Goal: Download file/media

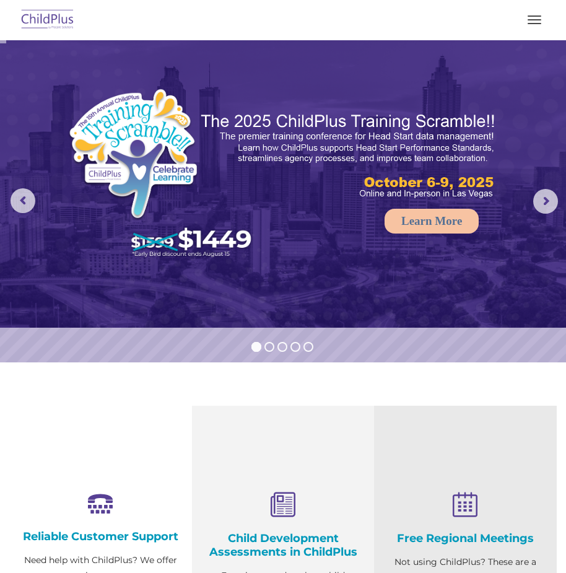
select select "MEDIUM"
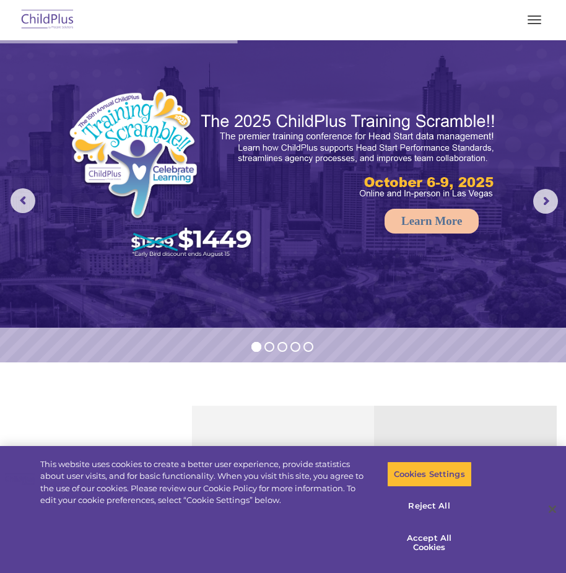
click at [534, 18] on button "button" at bounding box center [534, 20] width 26 height 20
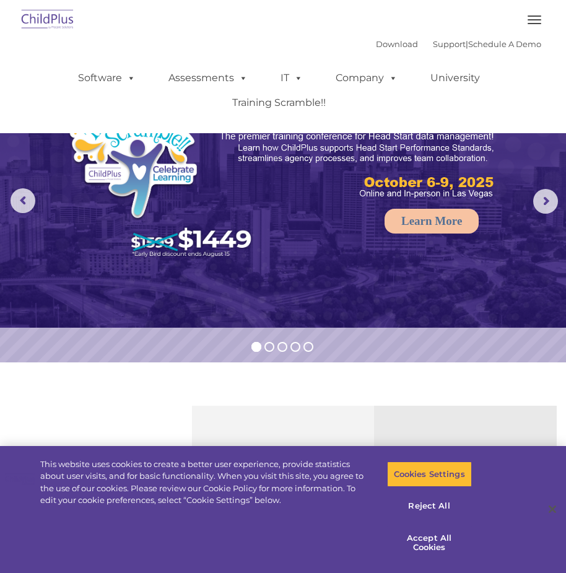
click at [534, 18] on button "button" at bounding box center [534, 20] width 26 height 20
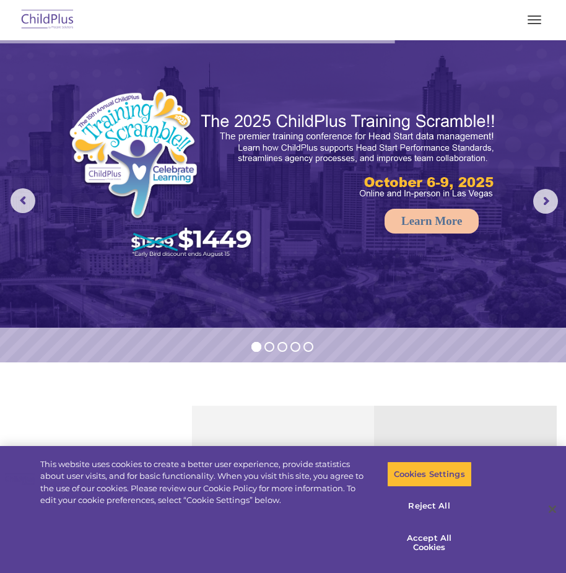
click at [534, 18] on button "button" at bounding box center [534, 20] width 26 height 20
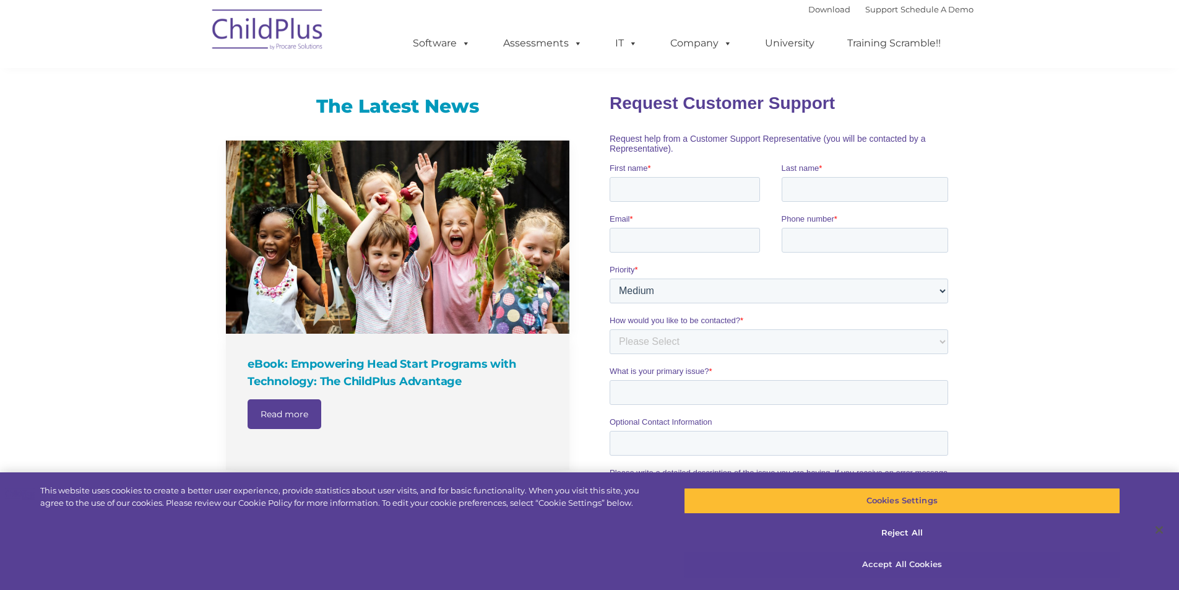
scroll to position [726, 0]
click at [565, 564] on button "Accept All Cookies" at bounding box center [902, 565] width 436 height 26
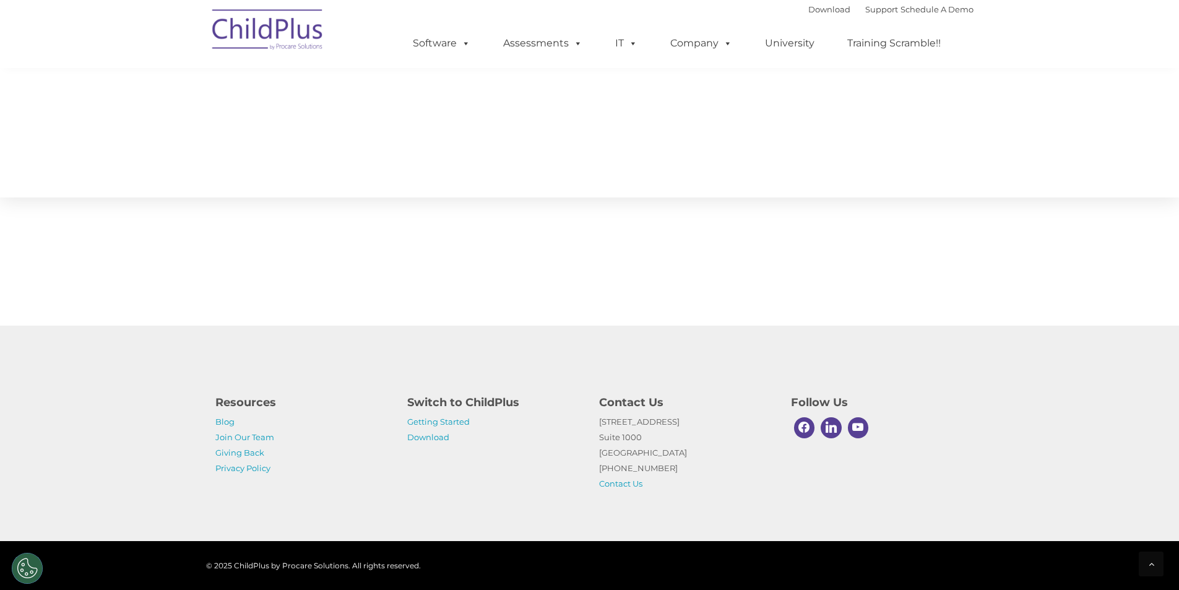
scroll to position [1470, 0]
click at [429, 438] on link "Download" at bounding box center [428, 437] width 42 height 10
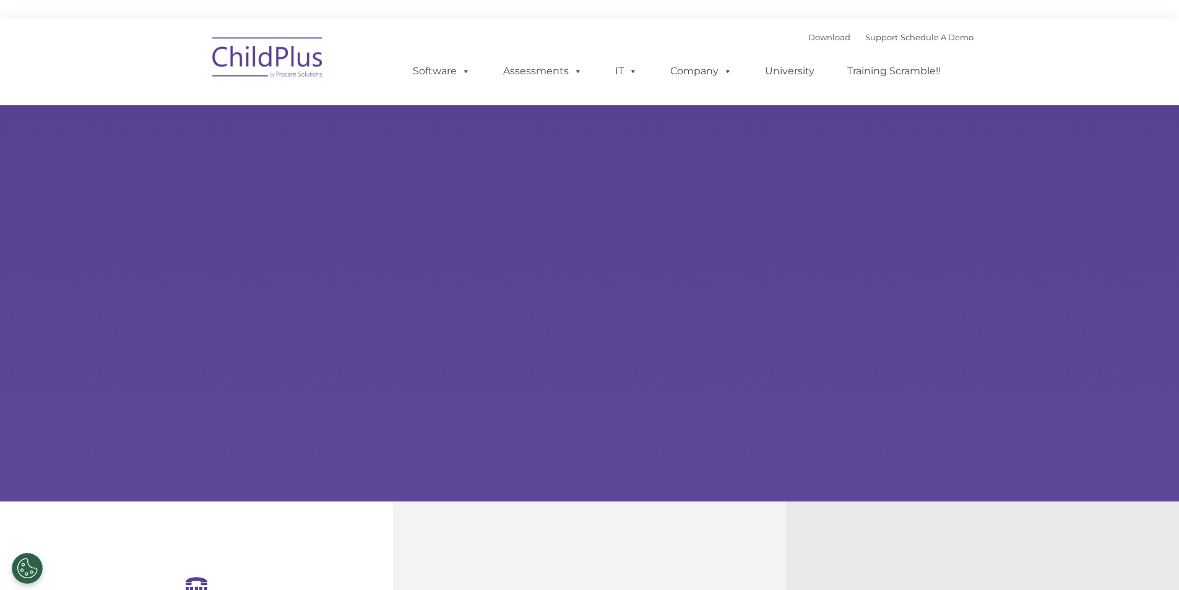
type input ""
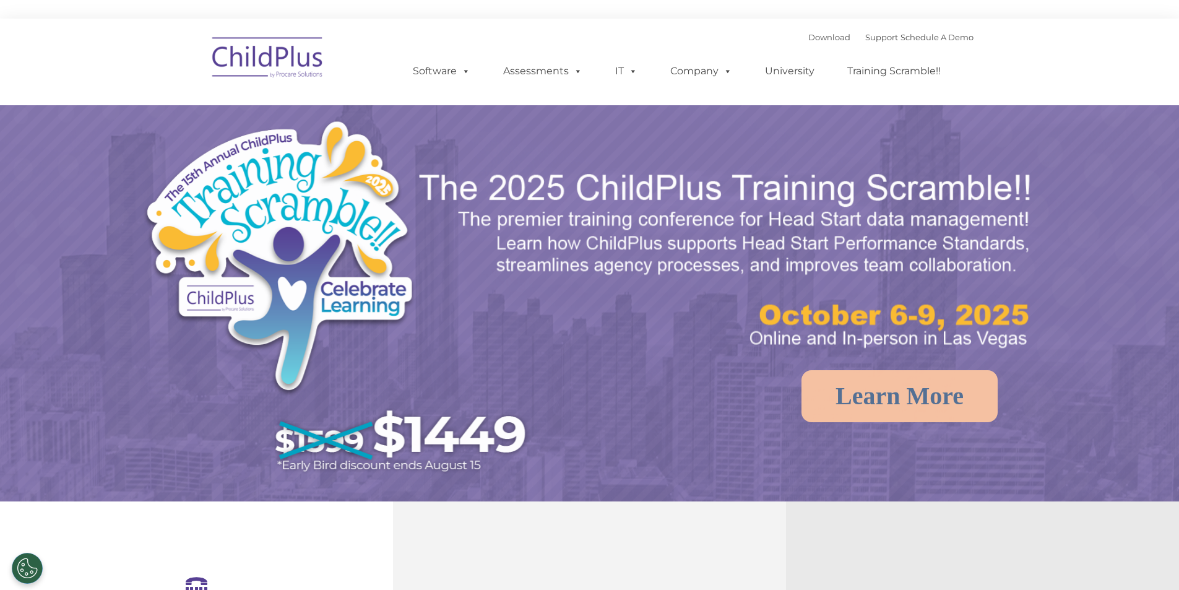
select select "MEDIUM"
